Goal: Task Accomplishment & Management: Complete application form

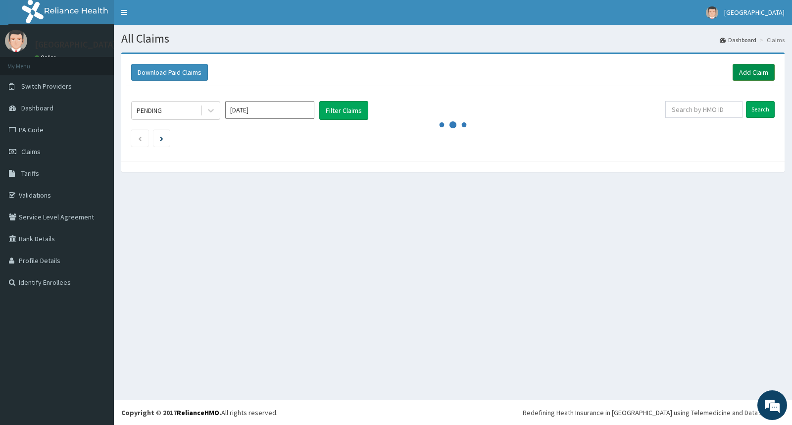
click at [735, 72] on link "Add Claim" at bounding box center [754, 72] width 42 height 17
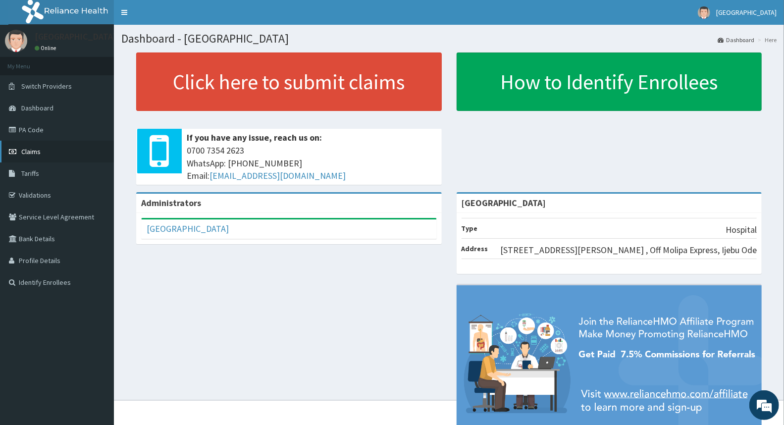
click at [28, 150] on span "Claims" at bounding box center [30, 151] width 19 height 9
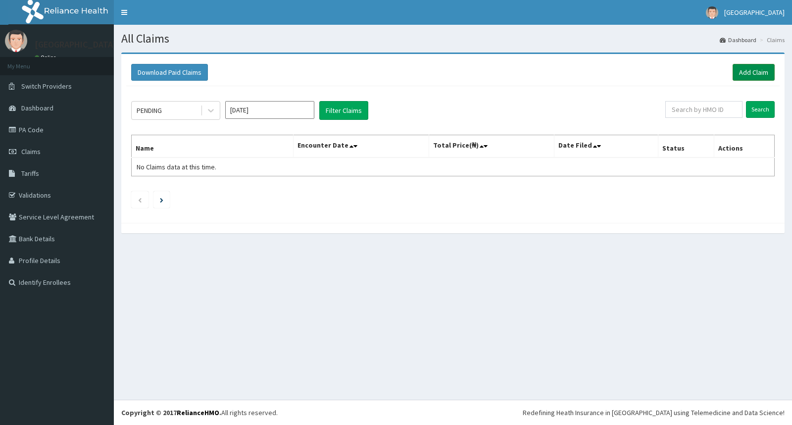
click at [759, 64] on link "Add Claim" at bounding box center [754, 72] width 42 height 17
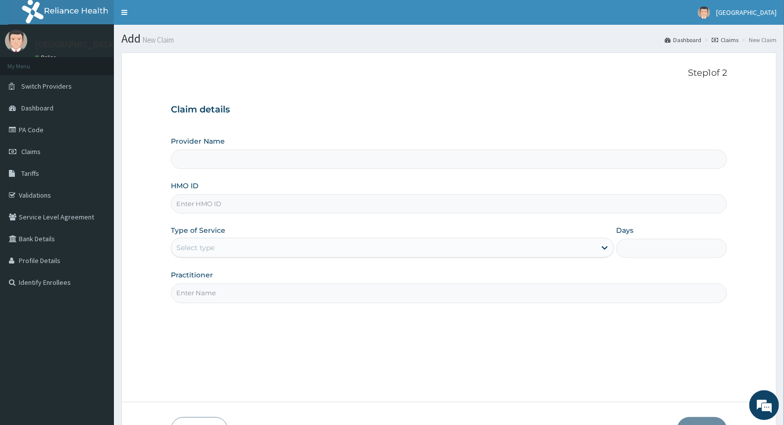
type input "[GEOGRAPHIC_DATA]"
paste input "CTK/10052/A"
type input "CTK/10052/A"
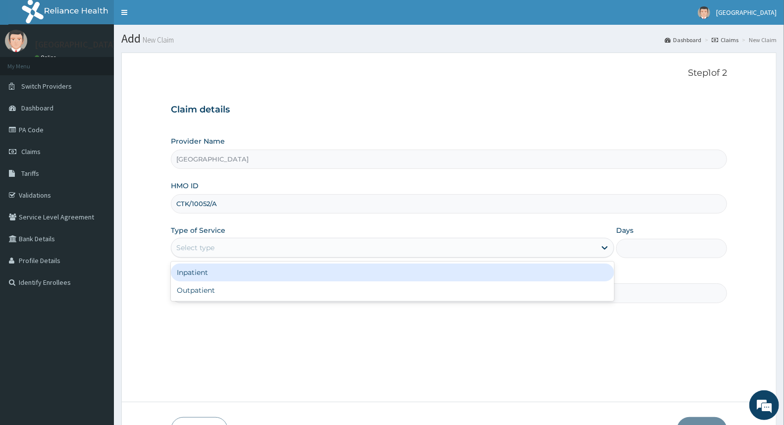
click at [231, 246] on div "Select type" at bounding box center [383, 248] width 424 height 16
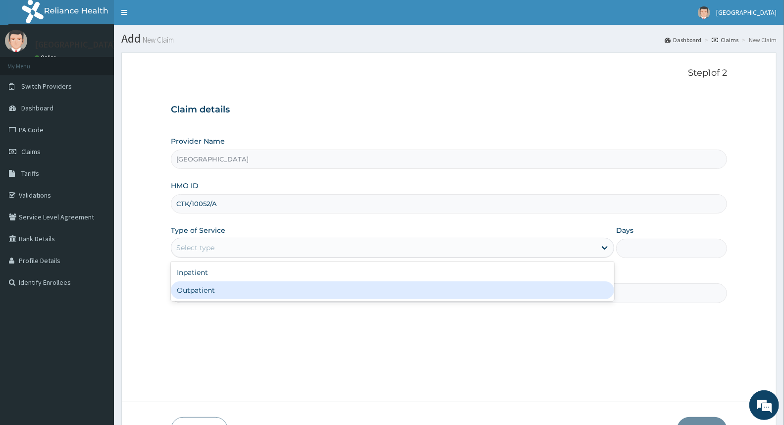
click at [234, 296] on div "Outpatient" at bounding box center [392, 290] width 443 height 18
type input "1"
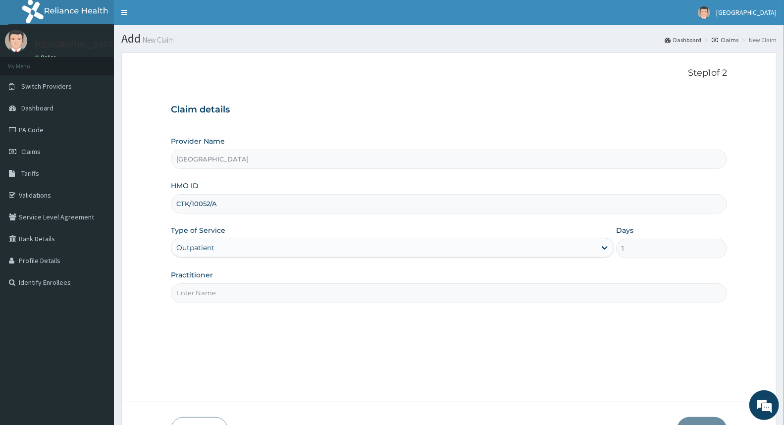
click at [294, 294] on input "Practitioner" at bounding box center [449, 292] width 556 height 19
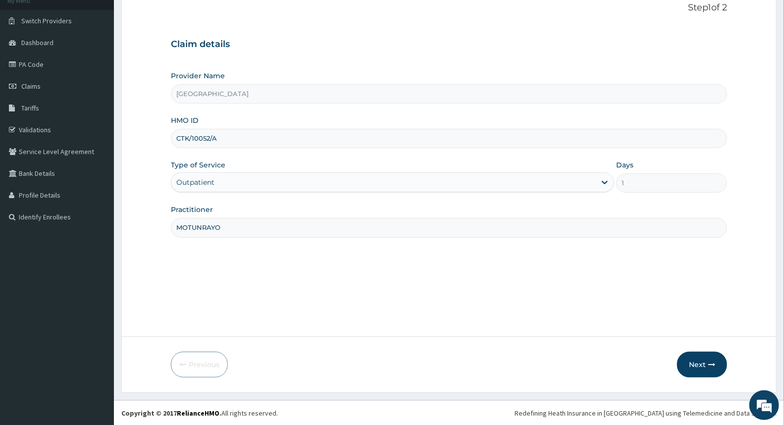
scroll to position [66, 0]
type input "MOTUNRAYO"
click at [716, 365] on button "Next" at bounding box center [702, 364] width 50 height 26
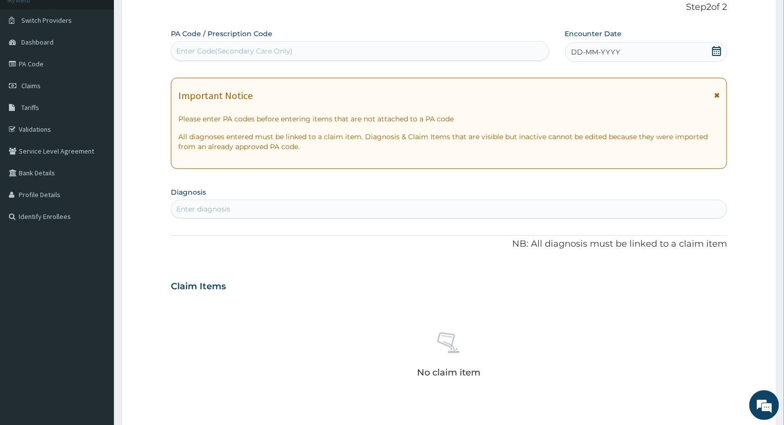
click at [270, 45] on div "Enter Code(Secondary Care Only)" at bounding box center [359, 51] width 377 height 16
type input "PA/678B6D"
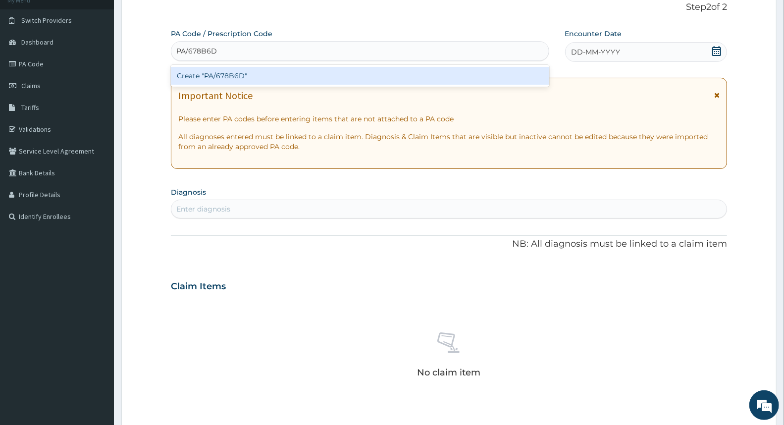
click at [270, 70] on div "Create "PA/678B6D"" at bounding box center [360, 76] width 378 height 18
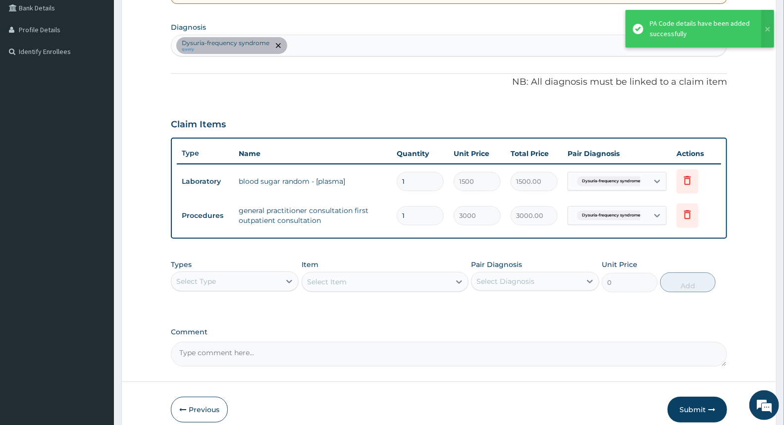
scroll to position [275, 0]
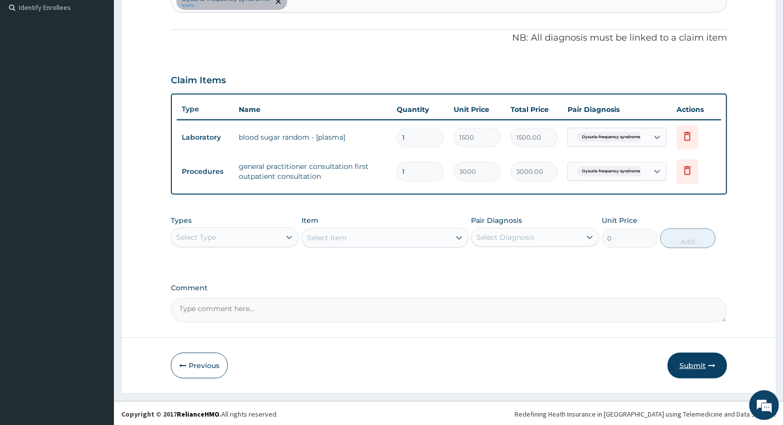
click at [704, 360] on button "Submit" at bounding box center [696, 365] width 59 height 26
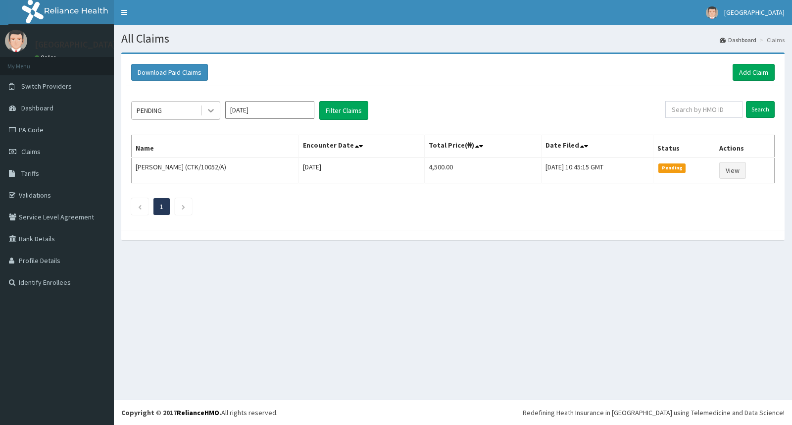
click at [210, 106] on icon at bounding box center [211, 110] width 10 height 10
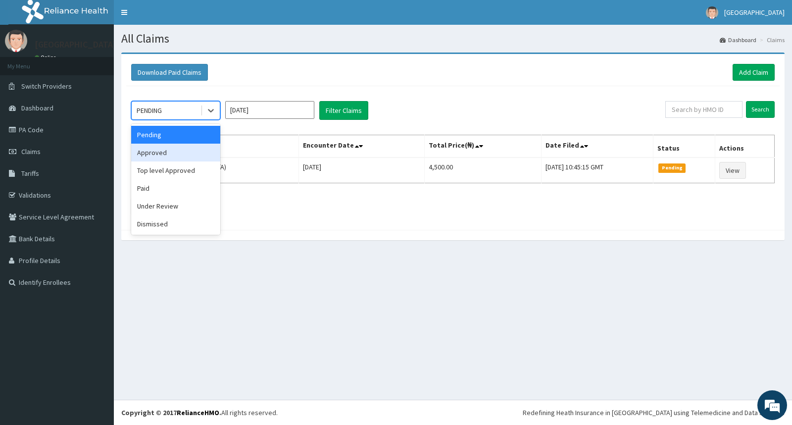
click at [195, 158] on div "Approved" at bounding box center [175, 153] width 89 height 18
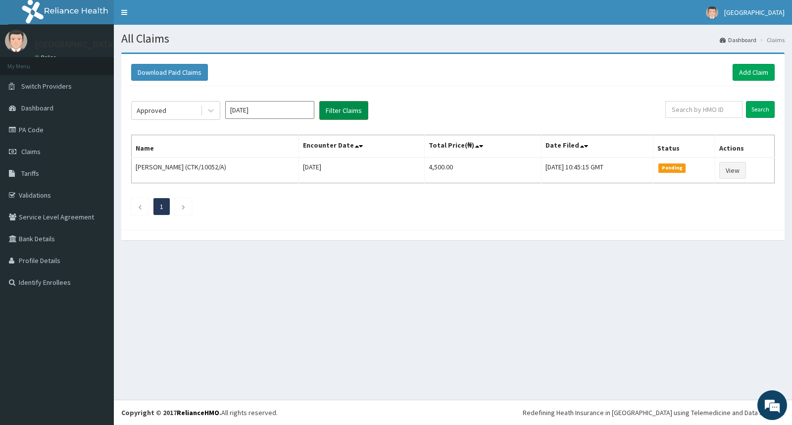
click at [348, 104] on button "Filter Claims" at bounding box center [343, 110] width 49 height 19
